Goal: Task Accomplishment & Management: Use online tool/utility

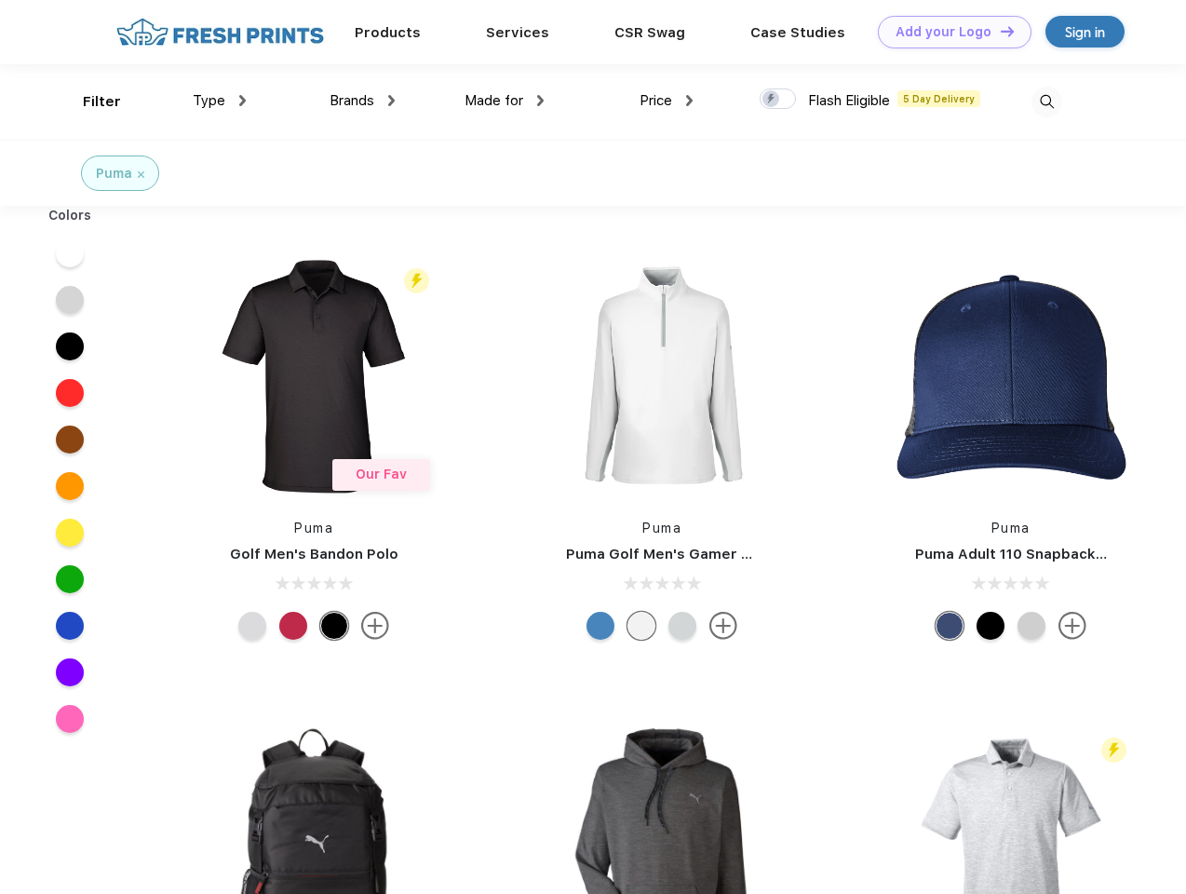
scroll to position [1, 0]
click at [948, 32] on link "Add your Logo Design Tool" at bounding box center [955, 32] width 154 height 33
click at [0, 0] on div "Design Tool" at bounding box center [0, 0] width 0 height 0
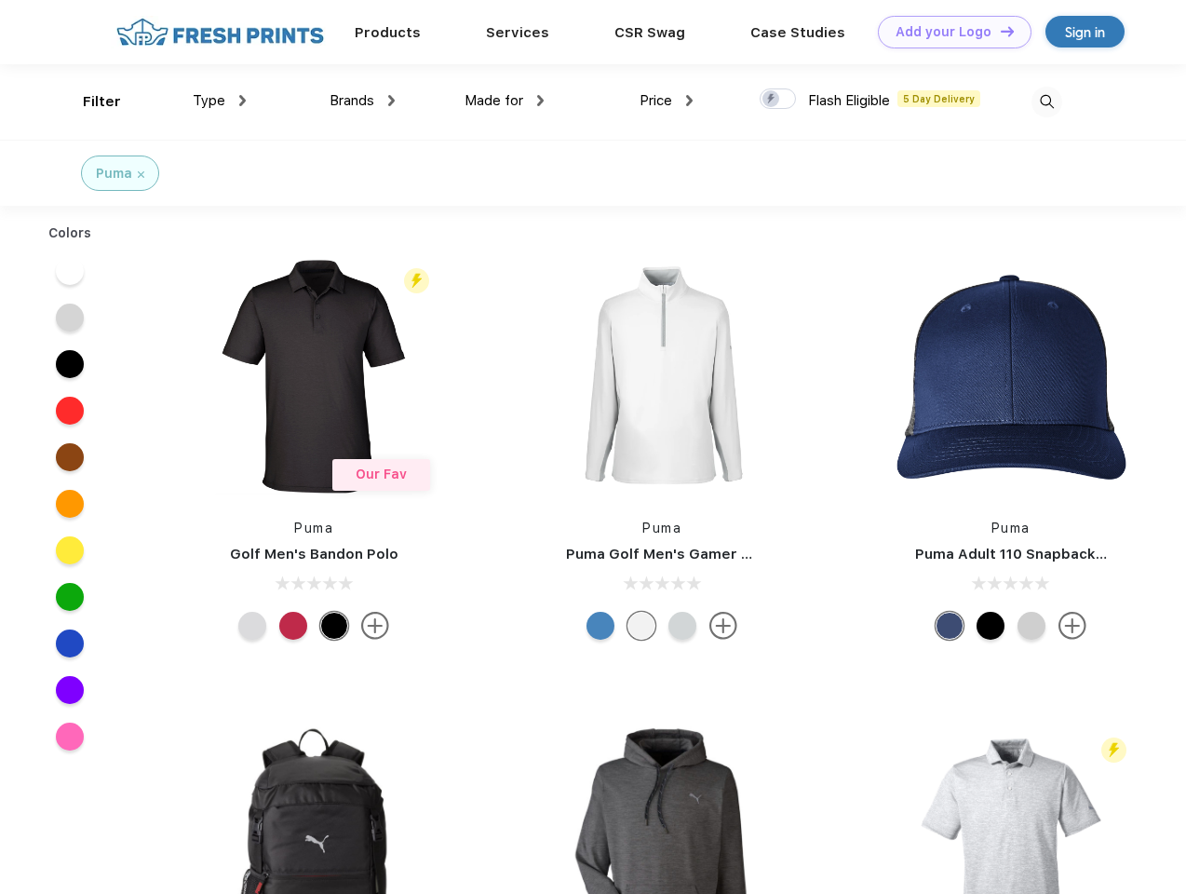
click at [999, 31] on link "Add your Logo Design Tool" at bounding box center [955, 32] width 154 height 33
click at [89, 101] on div "Filter" at bounding box center [102, 101] width 38 height 21
click at [220, 101] on span "Type" at bounding box center [209, 100] width 33 height 17
click at [362, 101] on span "Brands" at bounding box center [351, 100] width 45 height 17
click at [504, 101] on span "Made for" at bounding box center [493, 100] width 59 height 17
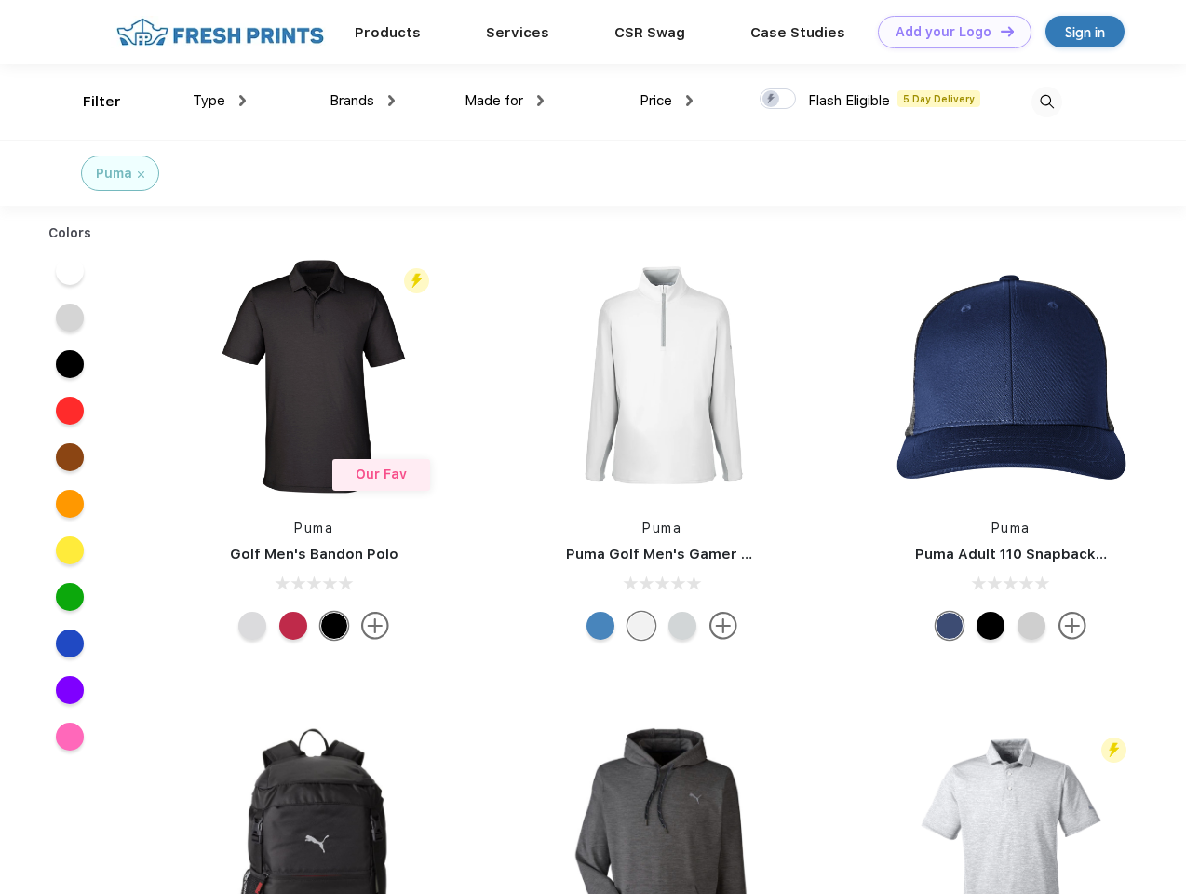
click at [666, 101] on span "Price" at bounding box center [655, 100] width 33 height 17
click at [778, 100] on div at bounding box center [778, 98] width 36 height 20
click at [772, 100] on input "checkbox" at bounding box center [766, 93] width 12 height 12
click at [1046, 101] on img at bounding box center [1046, 102] width 31 height 31
